Goal: Information Seeking & Learning: Learn about a topic

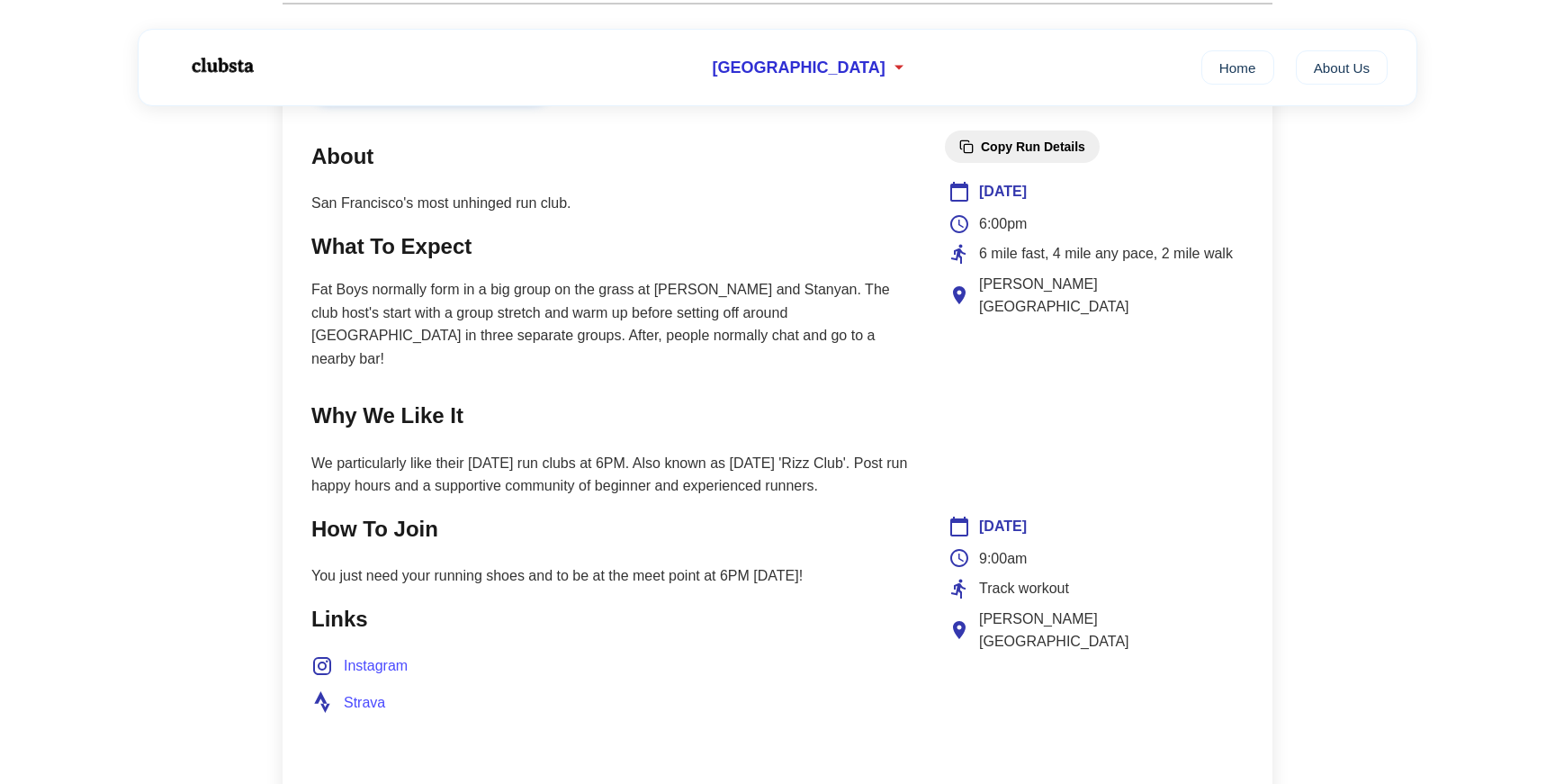
scroll to position [729, 0]
click at [681, 287] on p "Fat Boys normally form in a big group on the grass at [PERSON_NAME] and Stanyan…" at bounding box center [609, 326] width 597 height 92
click at [650, 317] on p "Fat Boys normally form in a big group on the grass at [PERSON_NAME] and Stanyan…" at bounding box center [609, 326] width 597 height 92
click at [662, 290] on p "Fat Boys normally form in a big group on the grass at [PERSON_NAME] and Stanyan…" at bounding box center [609, 326] width 597 height 92
click at [686, 319] on p "Fat Boys normally form in a big group on the grass at [PERSON_NAME] and Stanyan…" at bounding box center [609, 326] width 597 height 92
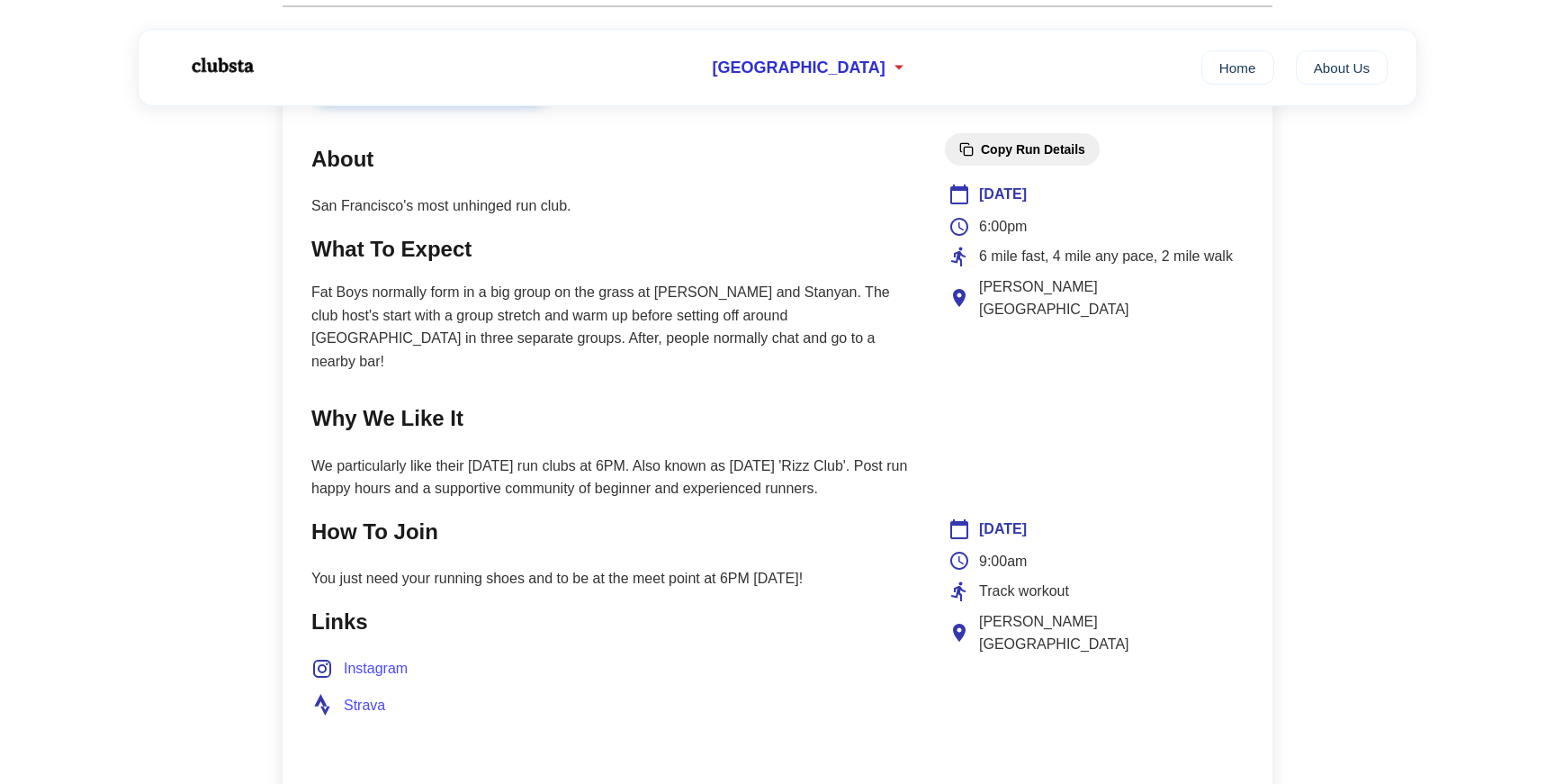
click at [688, 333] on p "Fat Boys normally form in a big group on the grass at [PERSON_NAME] and Stanyan…" at bounding box center [609, 326] width 597 height 92
click at [703, 454] on p "We particularly like their [DATE] run clubs at 6PM. Also known as [DATE] 'Rizz …" at bounding box center [609, 477] width 597 height 46
click at [720, 454] on p "We particularly like their [DATE] run clubs at 6PM. Also known as [DATE] 'Rizz …" at bounding box center [609, 477] width 597 height 46
click at [772, 454] on p "We particularly like their [DATE] run clubs at 6PM. Also known as [DATE] 'Rizz …" at bounding box center [609, 477] width 597 height 46
click at [800, 454] on p "We particularly like their [DATE] run clubs at 6PM. Also known as [DATE] 'Rizz …" at bounding box center [609, 477] width 597 height 46
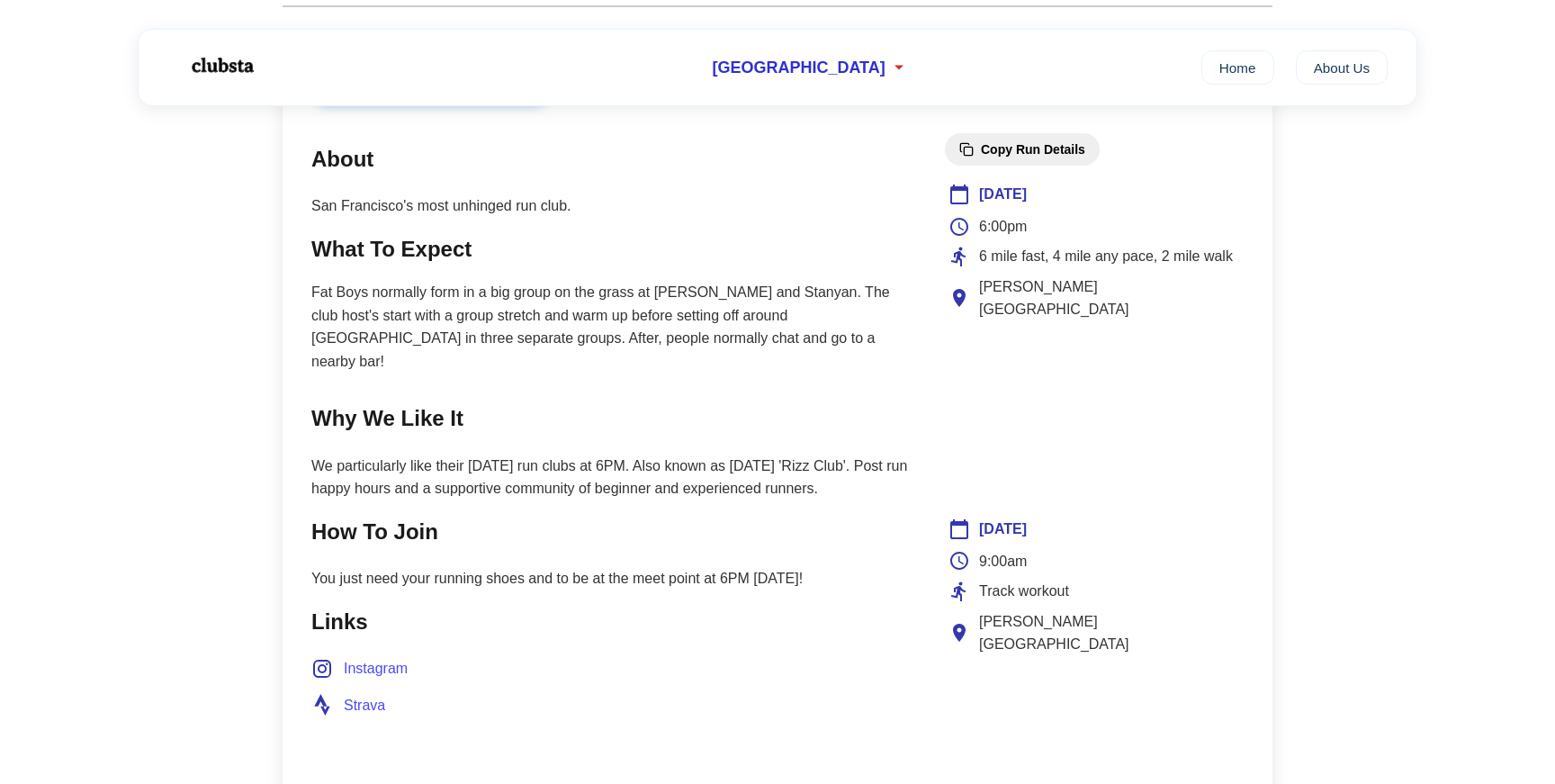
click at [826, 454] on p "We particularly like their [DATE] run clubs at 6PM. Also known as [DATE] 'Rizz …" at bounding box center [609, 477] width 597 height 46
click at [814, 467] on p "We particularly like their [DATE] run clubs at 6PM. Also known as [DATE] 'Rizz …" at bounding box center [609, 477] width 597 height 46
click at [918, 438] on div "Join Club About San Francisco's most unhinged run club. What To Expect Fat Boys…" at bounding box center [778, 451] width 990 height 817
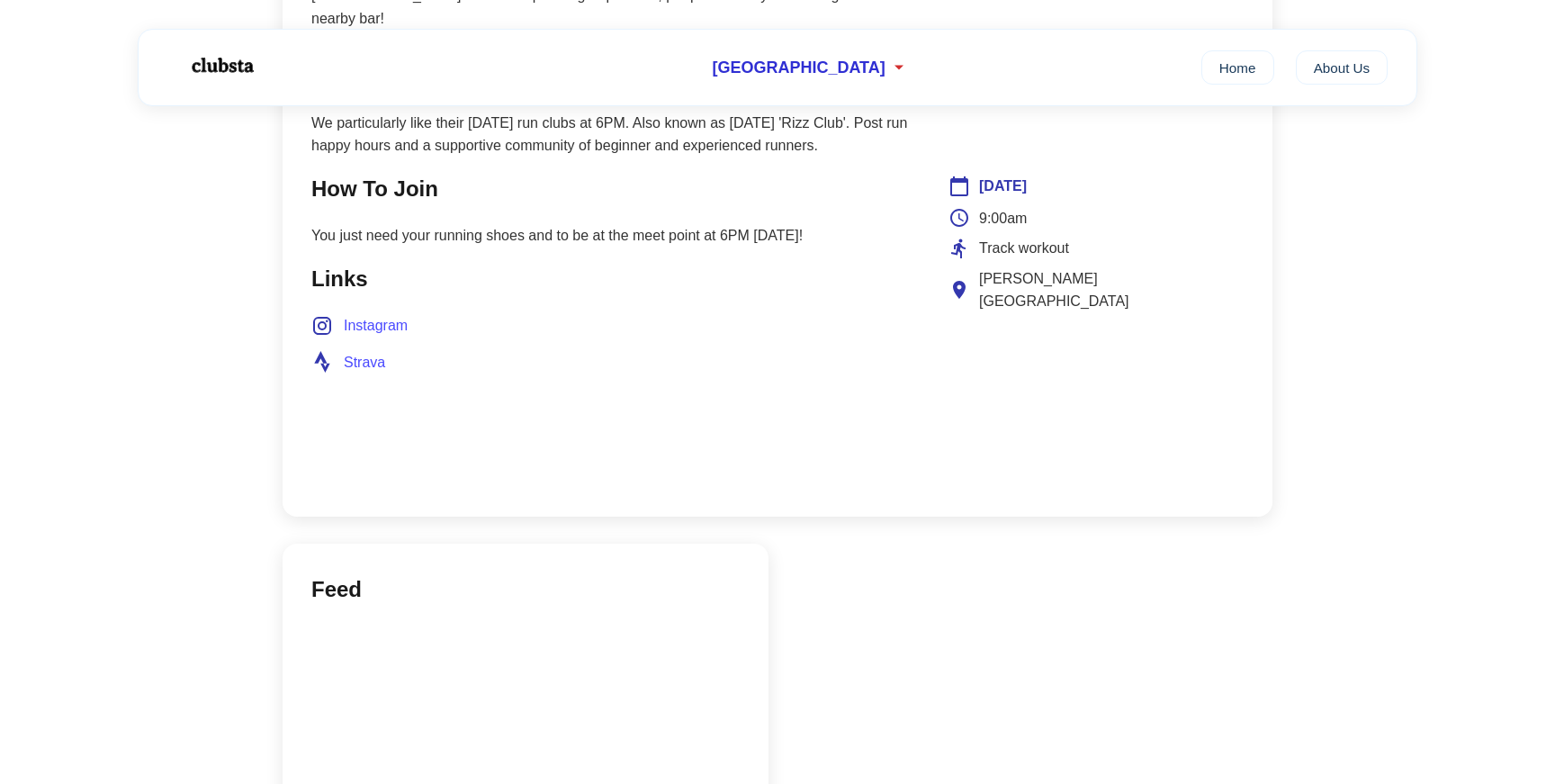
click at [918, 438] on div "Join Club About San Francisco's most unhinged run club. What To Expect Fat Boys…" at bounding box center [778, 108] width 990 height 817
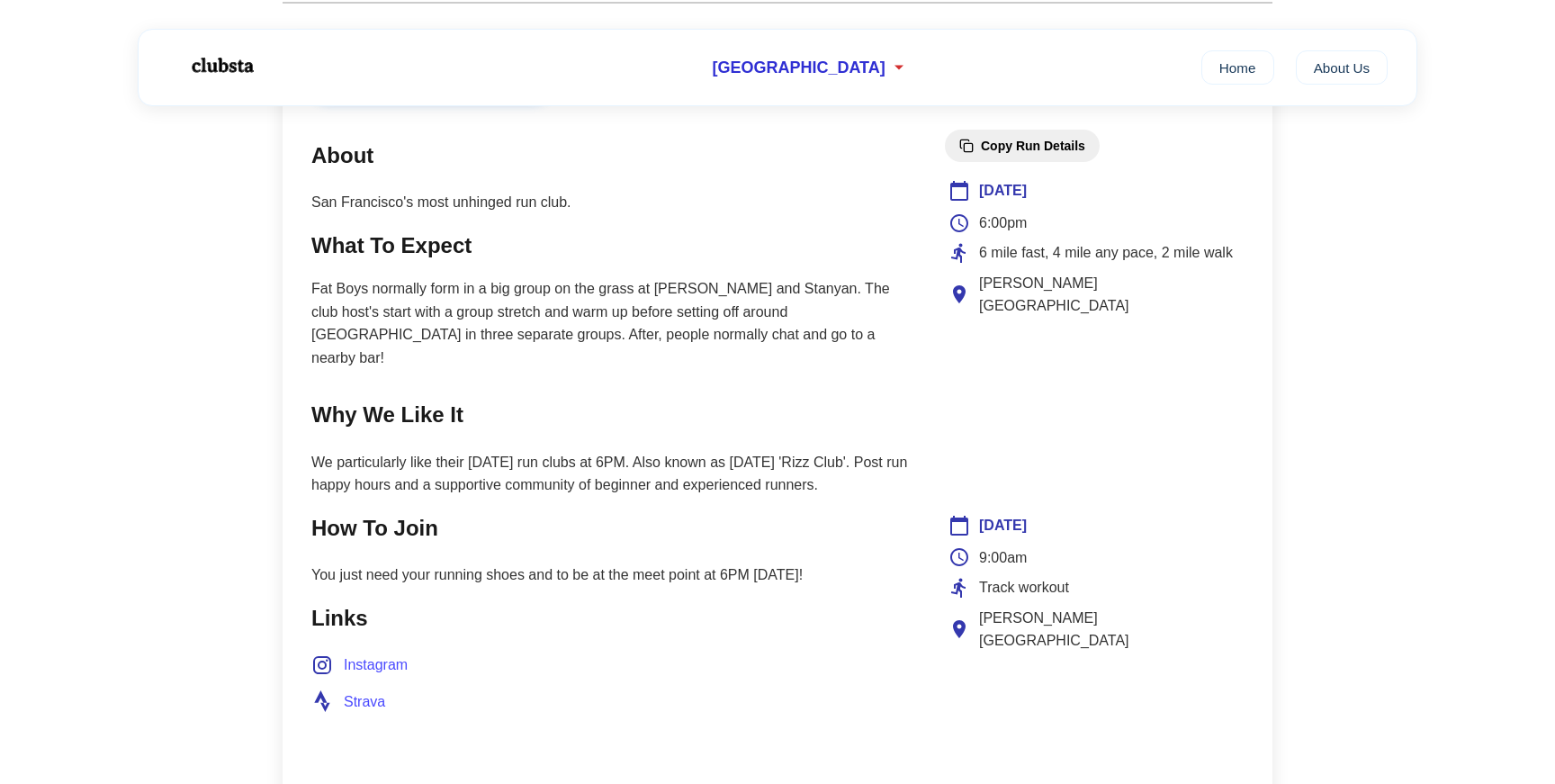
scroll to position [521, 0]
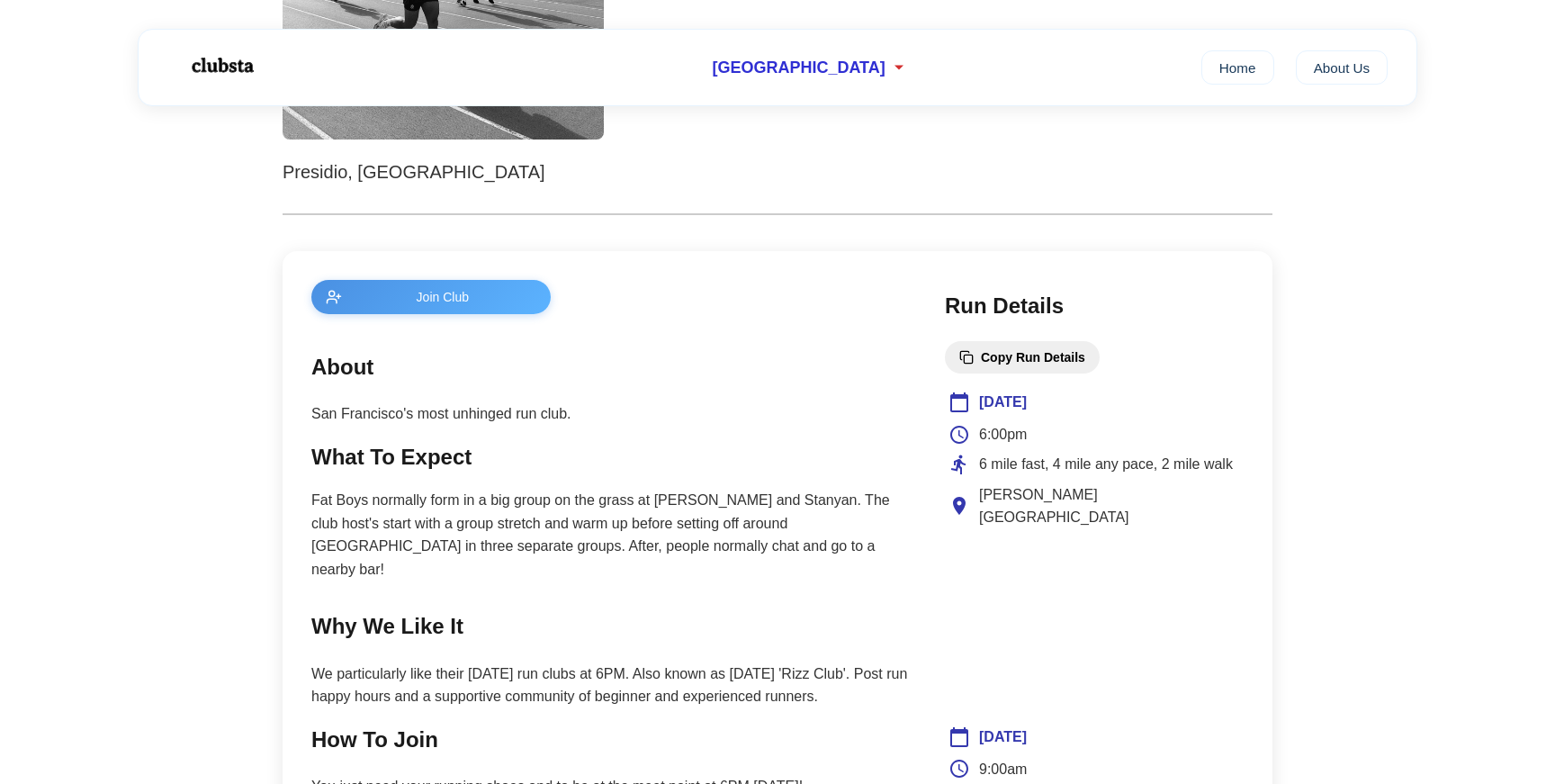
click at [1282, 226] on div "← Back Copy Club Link Fat Boys Run Club Presidio, San Francisco Join Club About…" at bounding box center [778, 643] width 1026 height 2117
click at [1276, 221] on div "← Back Copy Club Link Fat Boys Run Club Presidio, San Francisco Join Club About…" at bounding box center [778, 643] width 1026 height 2117
